Goal: Information Seeking & Learning: Learn about a topic

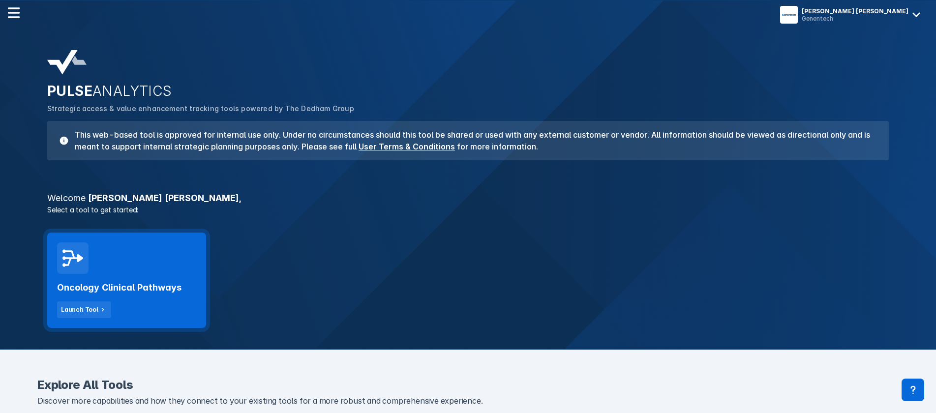
click at [150, 259] on div "Oncology Clinical Pathways Launch Tool" at bounding box center [126, 280] width 159 height 95
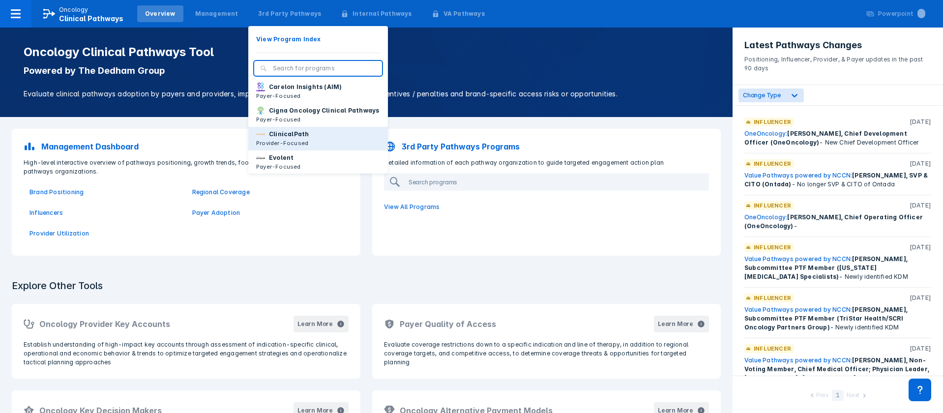
click at [276, 139] on p "ClinicalPath" at bounding box center [289, 134] width 40 height 9
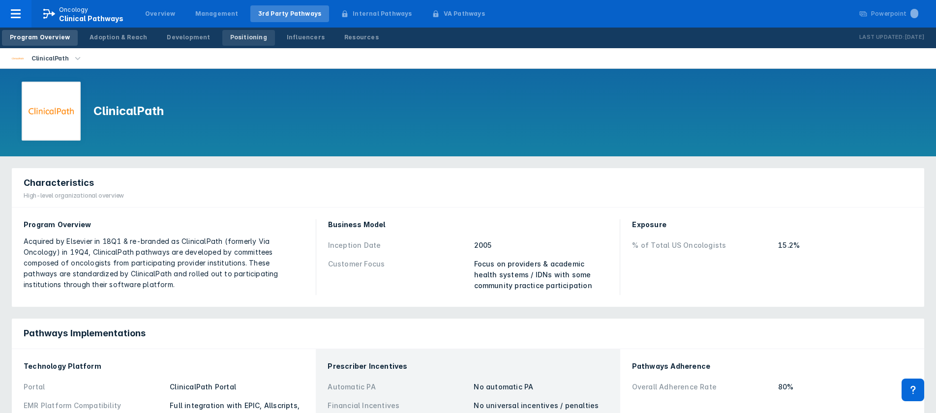
click at [230, 40] on div "Positioning" at bounding box center [248, 37] width 37 height 9
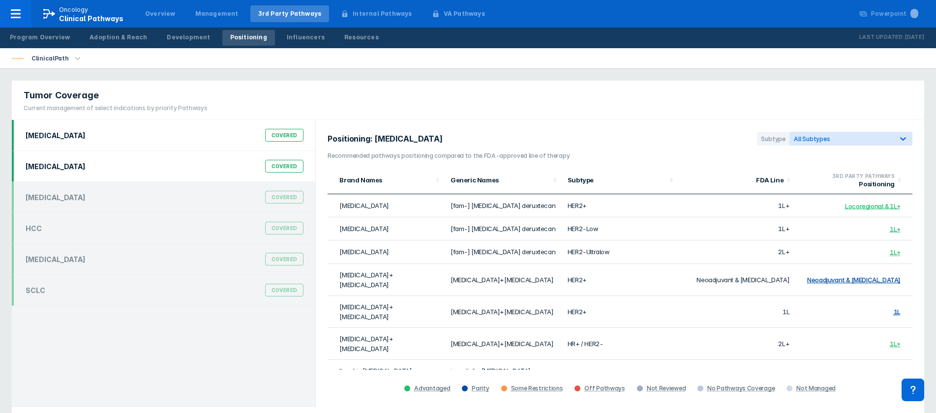
click at [279, 164] on div "Covered" at bounding box center [284, 166] width 39 height 13
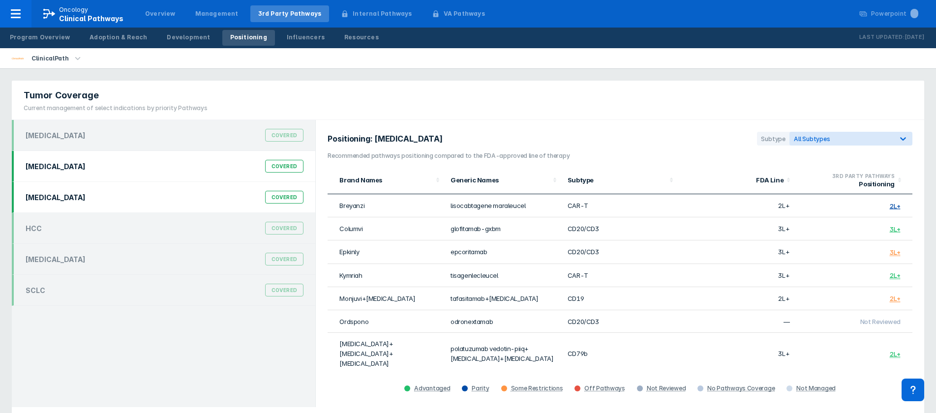
click at [295, 199] on div "Covered" at bounding box center [284, 197] width 39 height 13
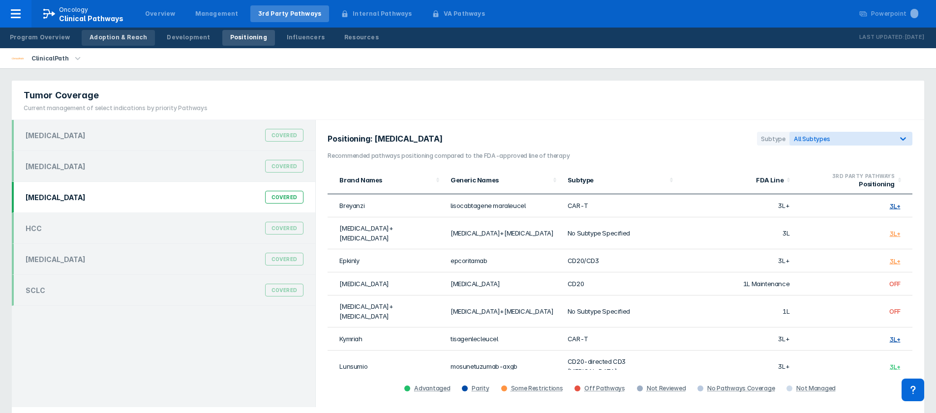
click at [114, 38] on div "Adoption & Reach" at bounding box center [119, 37] width 58 height 9
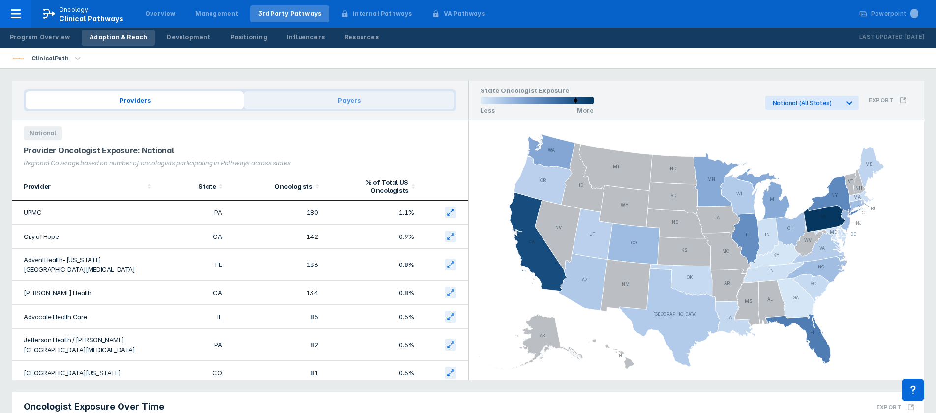
click at [325, 101] on span "Payers" at bounding box center [349, 100] width 210 height 18
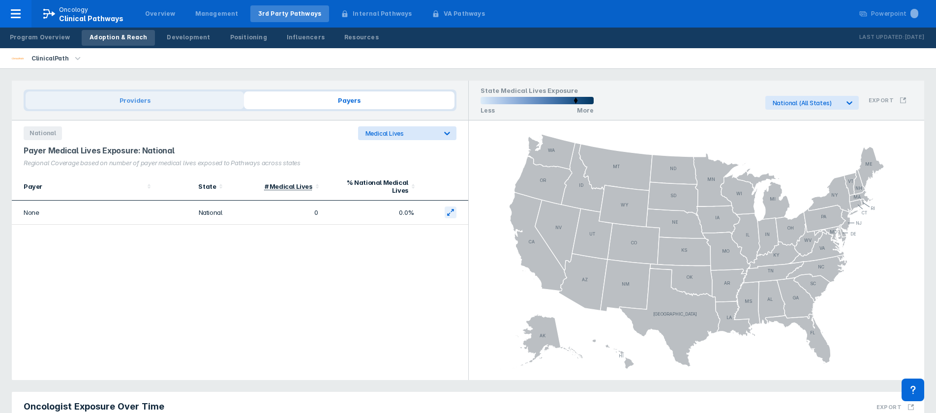
click at [109, 102] on span "Providers" at bounding box center [135, 100] width 218 height 18
